Goal: Transaction & Acquisition: Book appointment/travel/reservation

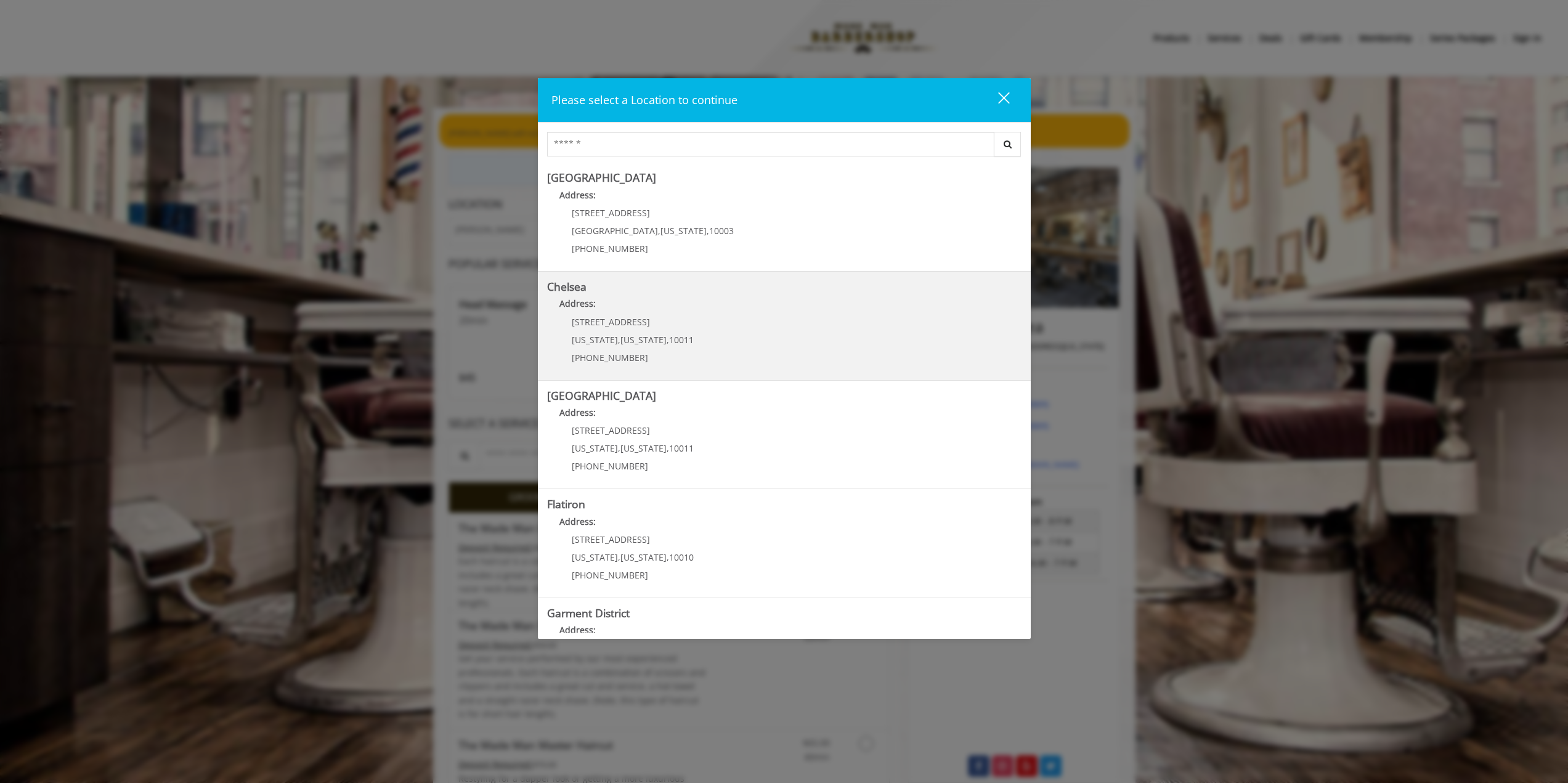
click at [718, 340] on link "Chelsea Address: [STREET_ADDRESS][US_STATE][US_STATE] (917) 639-3902" at bounding box center [784, 326] width 474 height 90
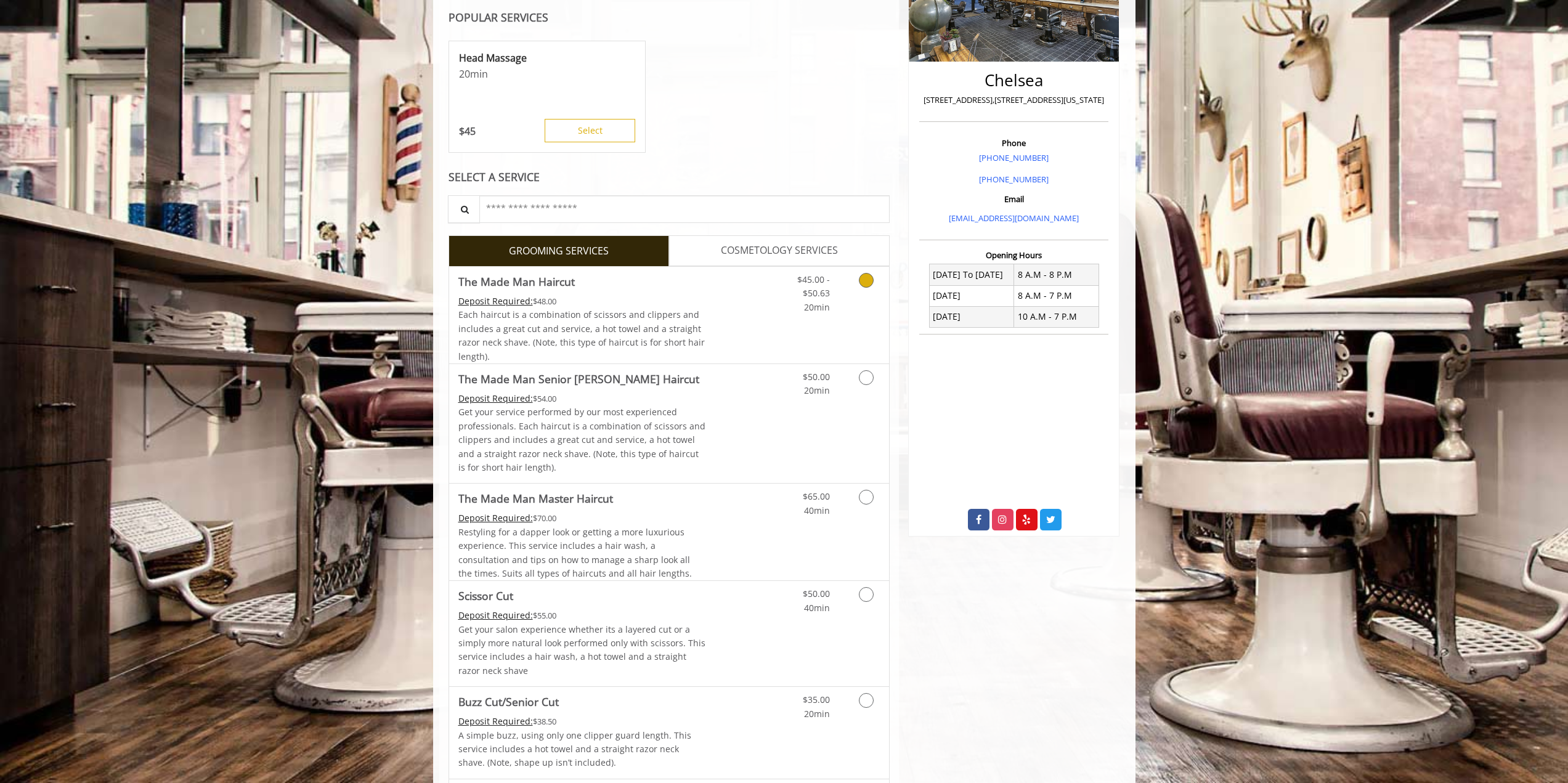
scroll to position [308, 0]
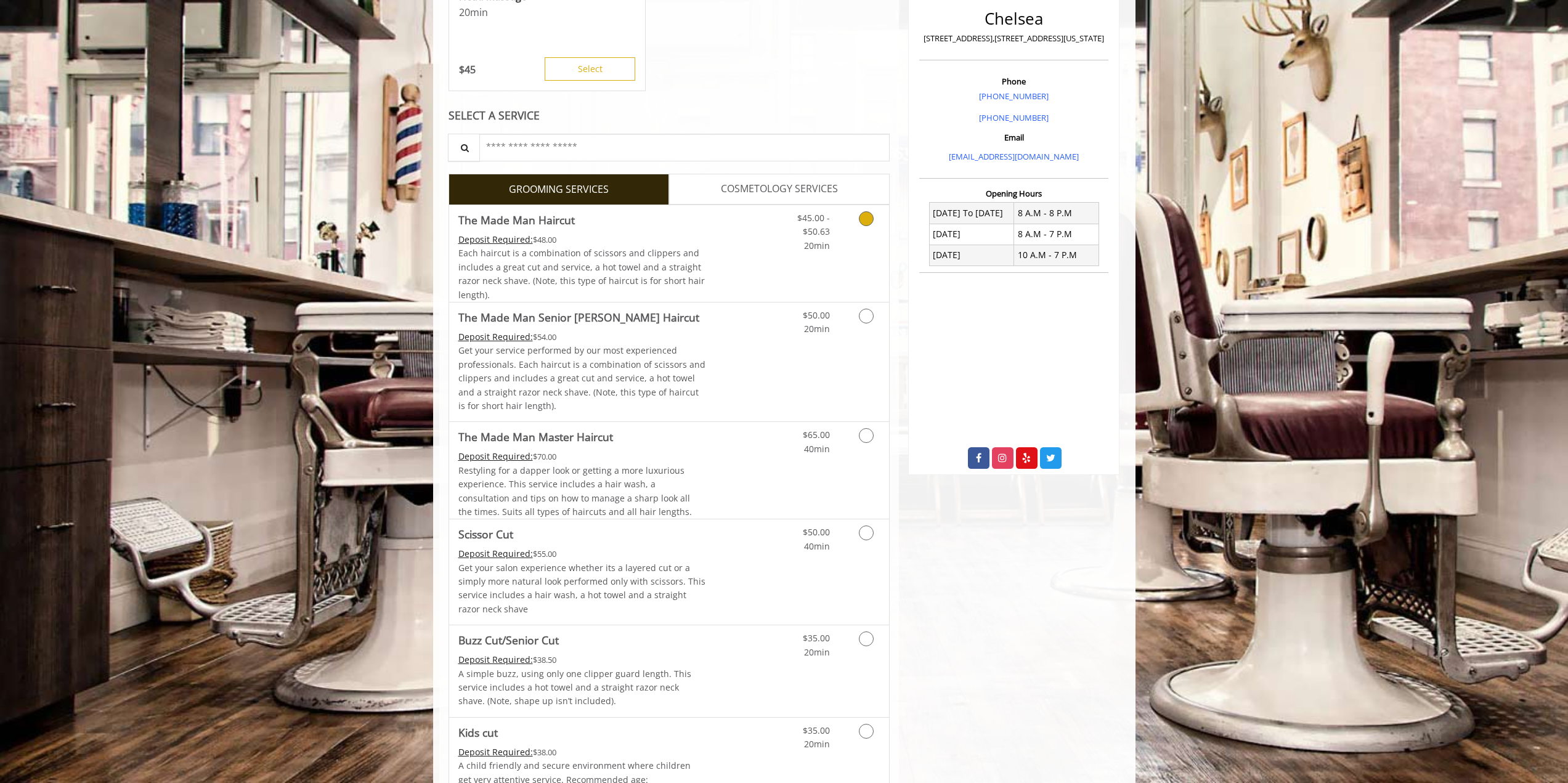
click at [717, 267] on link "Discounted Price" at bounding box center [742, 253] width 73 height 97
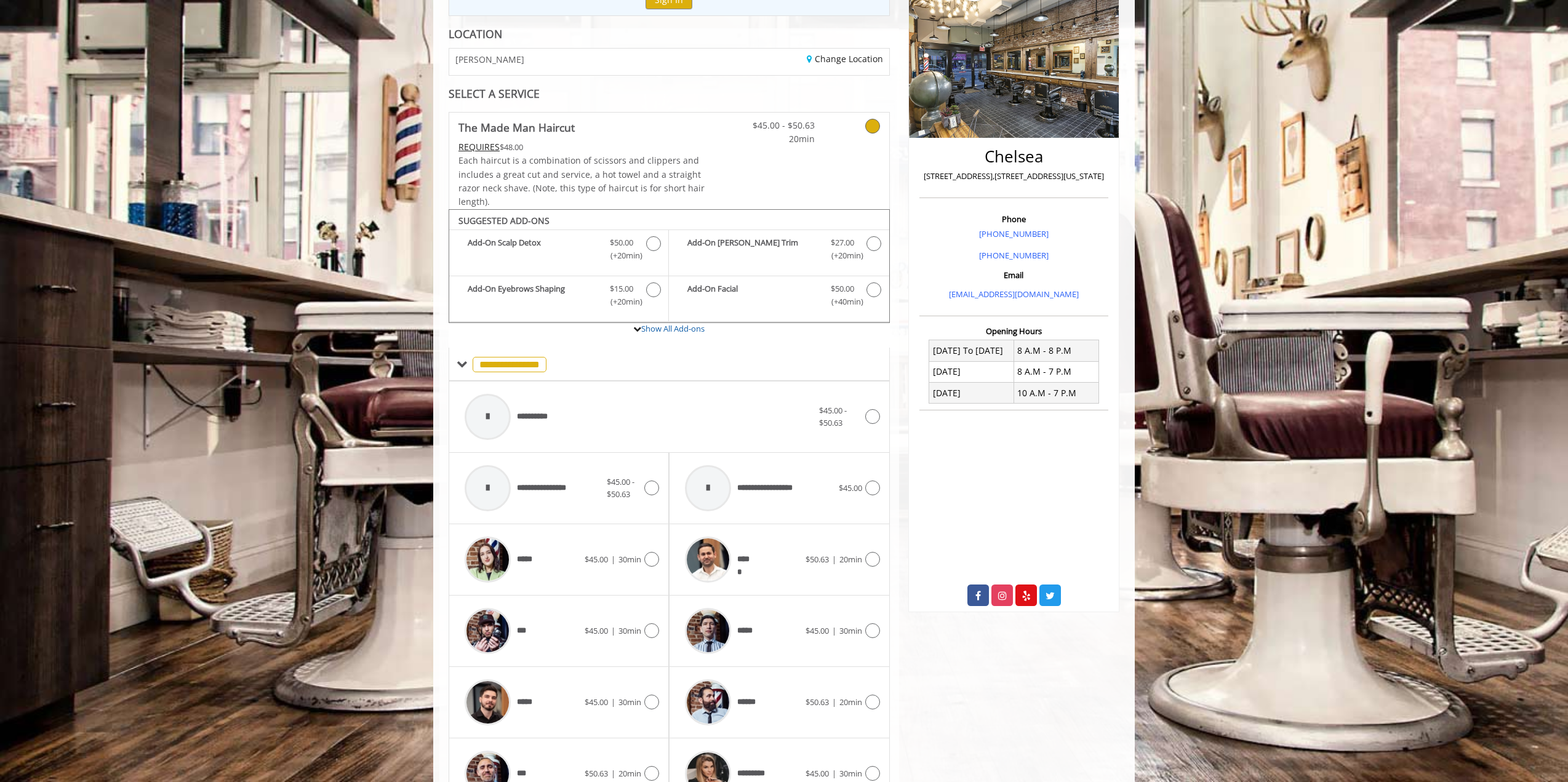
scroll to position [241, 0]
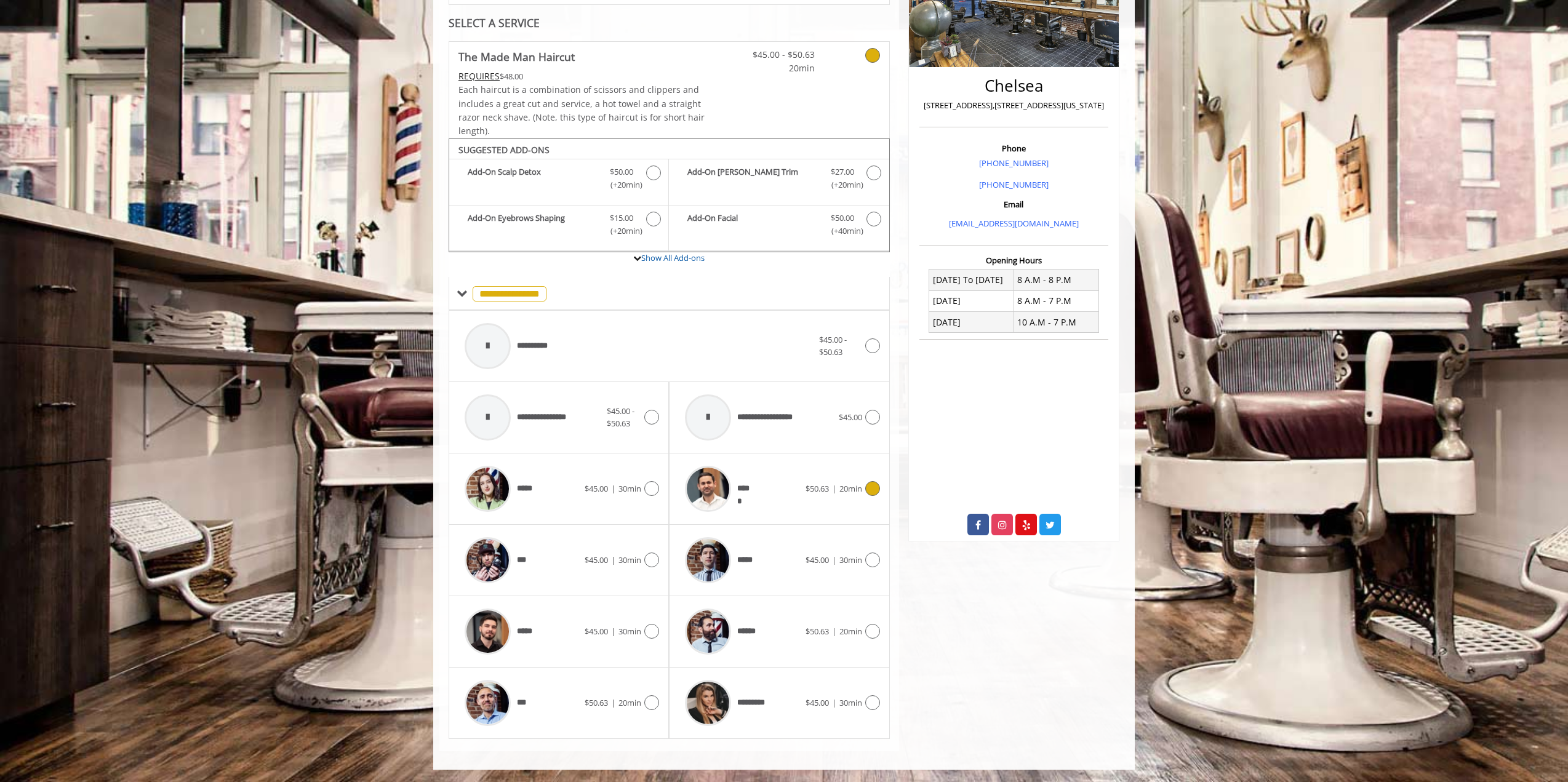
click at [756, 481] on div "*****" at bounding box center [742, 489] width 126 height 58
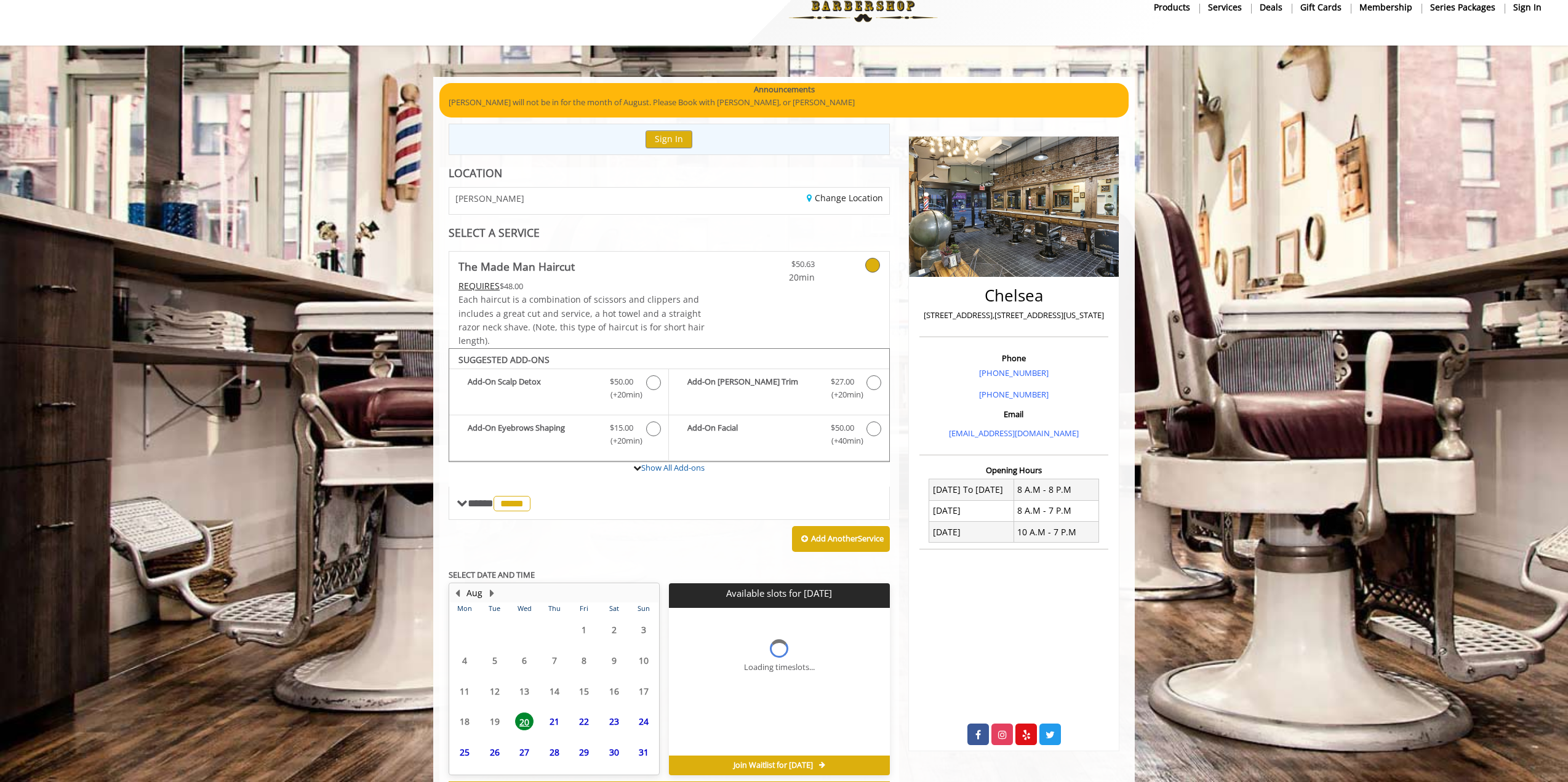
scroll to position [85, 0]
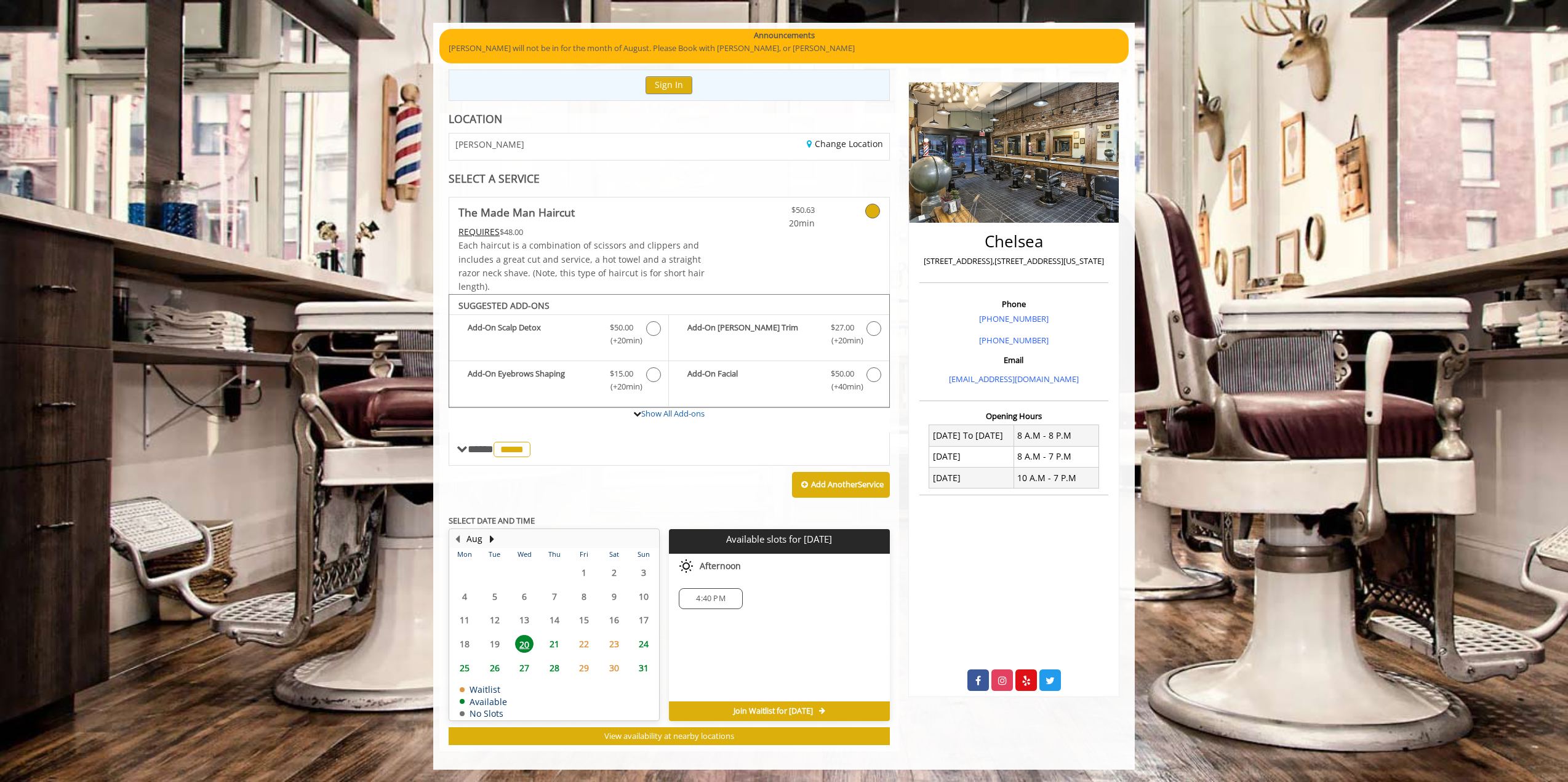
click at [556, 647] on span "21" at bounding box center [554, 643] width 18 height 18
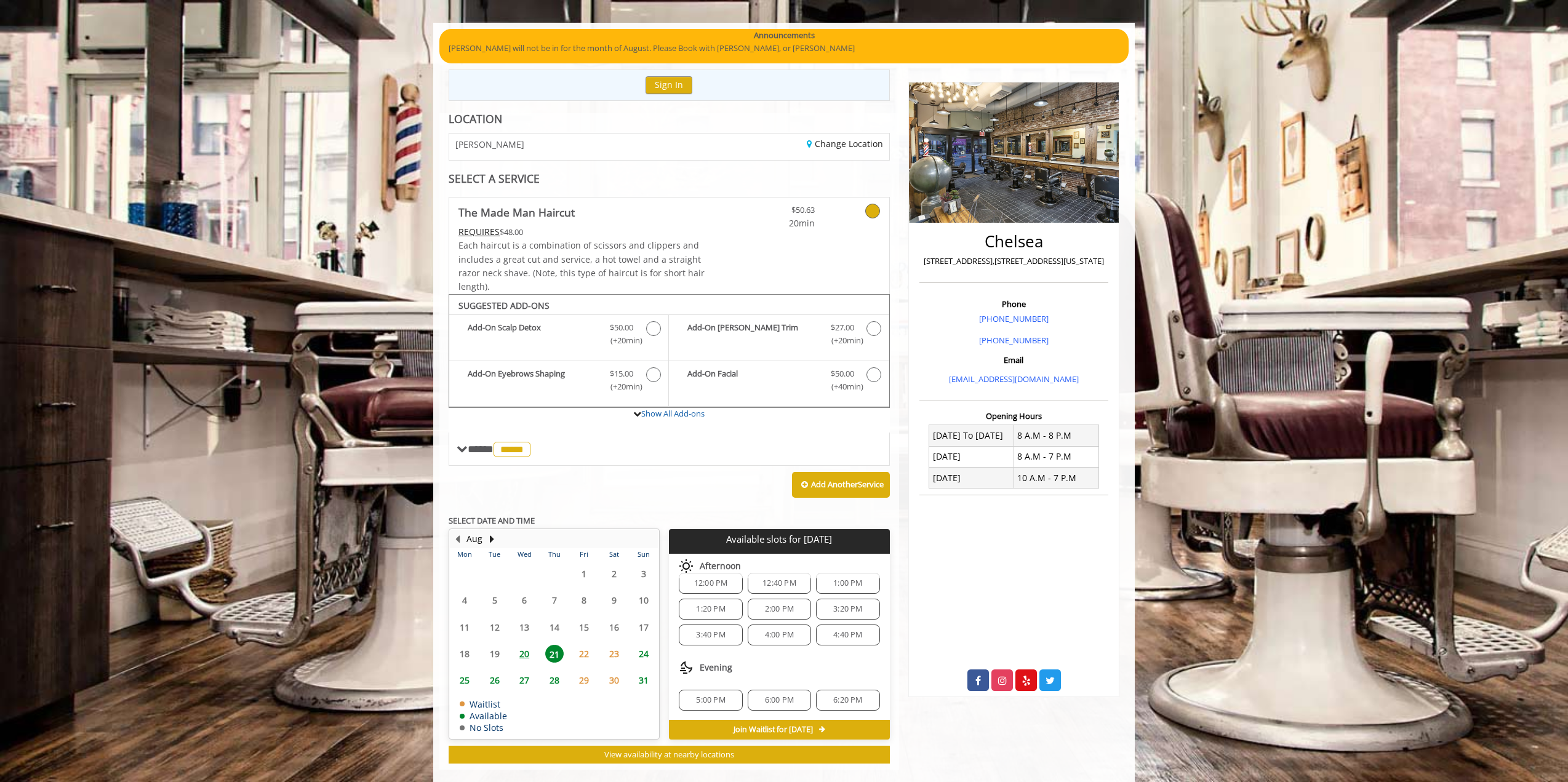
scroll to position [81, 0]
click at [520, 653] on span "20" at bounding box center [524, 653] width 18 height 18
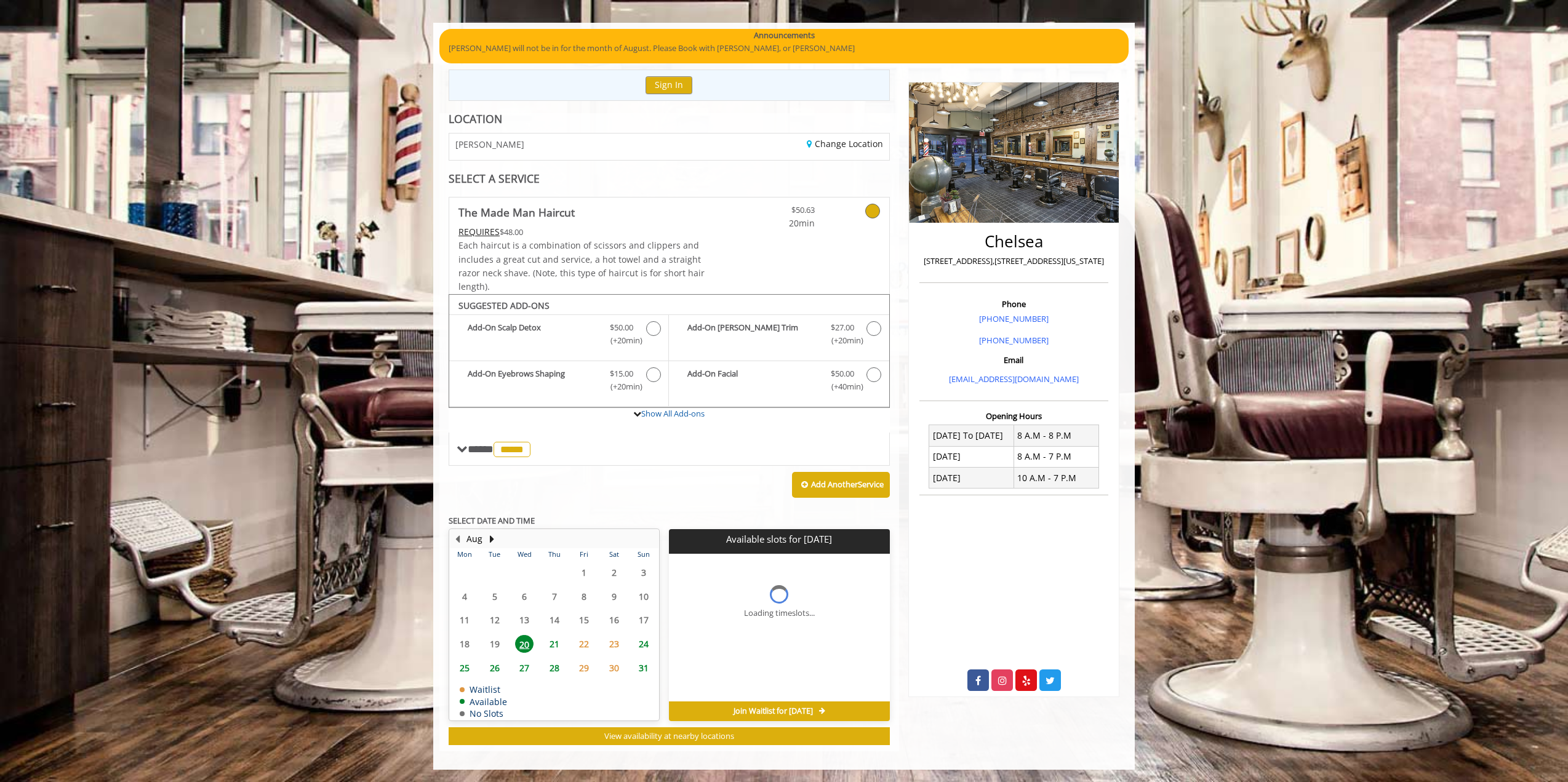
scroll to position [0, 0]
click at [557, 642] on span "21" at bounding box center [554, 643] width 18 height 18
